Goal: Task Accomplishment & Management: Use online tool/utility

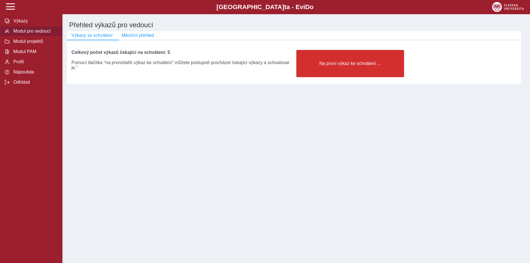
click at [25, 34] on span "Modul pro vedoucí" at bounding box center [35, 31] width 46 height 5
click at [22, 24] on span "Výkazy" at bounding box center [35, 20] width 46 height 5
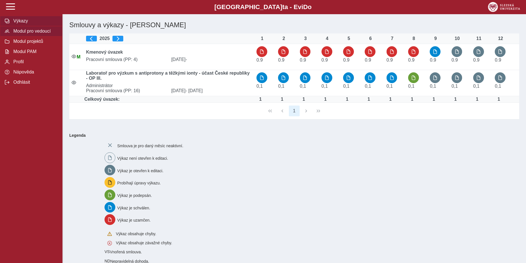
click at [23, 34] on span "Modul pro vedoucí" at bounding box center [35, 31] width 46 height 5
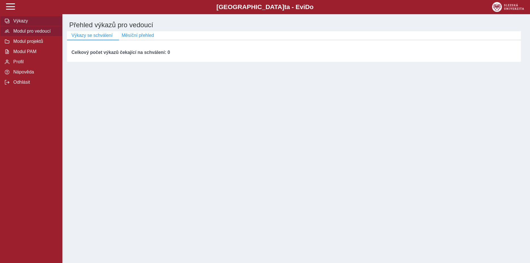
click at [18, 24] on span "Výkazy" at bounding box center [35, 20] width 46 height 5
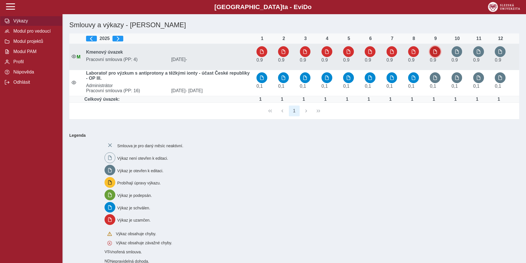
click at [435, 51] on span "button" at bounding box center [435, 51] width 5 height 5
click at [434, 53] on span "button" at bounding box center [435, 51] width 5 height 5
click at [458, 52] on span "button" at bounding box center [456, 51] width 5 height 5
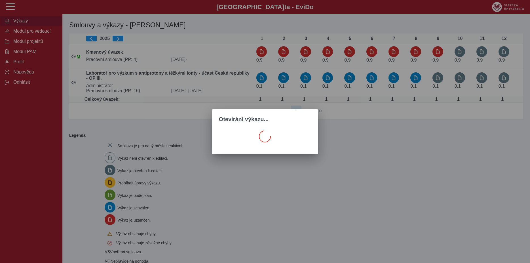
click at [344, 167] on div "Otevírání výkazu..." at bounding box center [265, 131] width 530 height 263
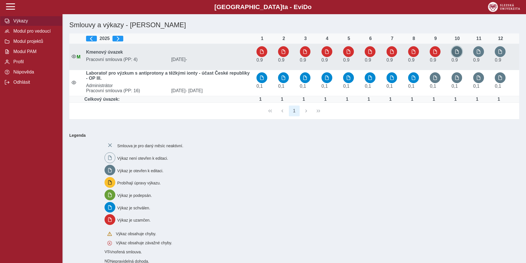
click at [454, 54] on button "button" at bounding box center [456, 51] width 11 height 11
click at [459, 52] on span "button" at bounding box center [456, 51] width 5 height 5
click at [455, 51] on span "button" at bounding box center [456, 51] width 5 height 5
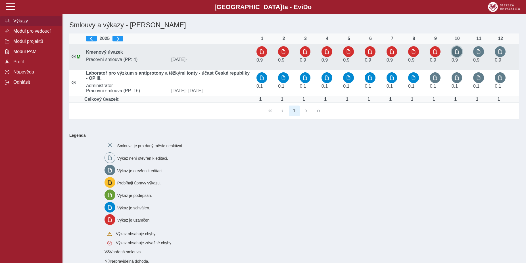
click at [458, 52] on span "button" at bounding box center [456, 51] width 5 height 5
click at [459, 55] on button "button" at bounding box center [456, 51] width 11 height 11
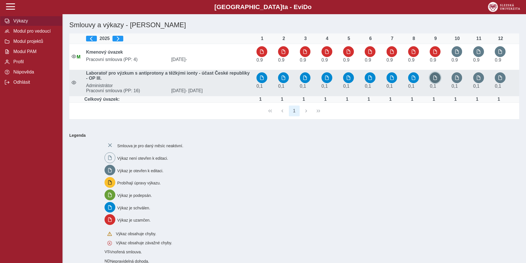
click at [437, 79] on span "button" at bounding box center [435, 78] width 5 height 5
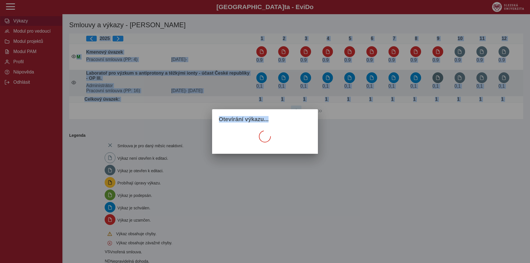
click at [437, 79] on div "Otevírání výkazu..." at bounding box center [265, 131] width 530 height 263
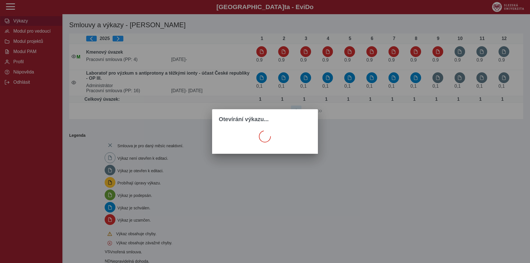
click at [421, 173] on div "Otevírání výkazu..." at bounding box center [265, 131] width 530 height 263
